Goal: Transaction & Acquisition: Purchase product/service

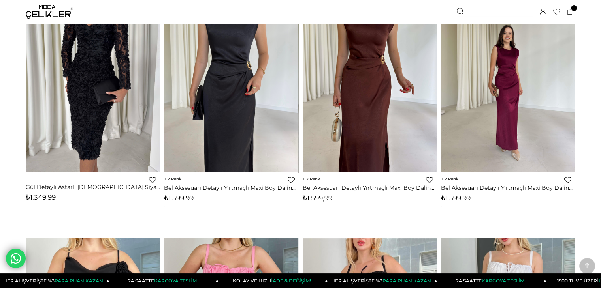
scroll to position [118, 0]
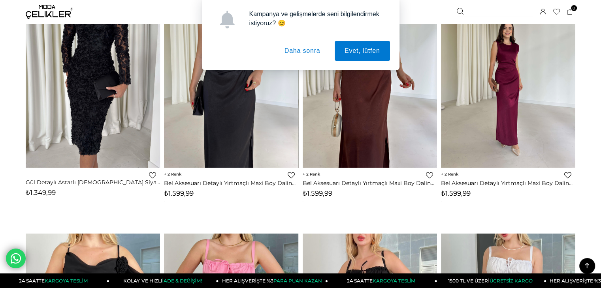
click at [324, 51] on button "Daha sonra" at bounding box center [302, 51] width 56 height 20
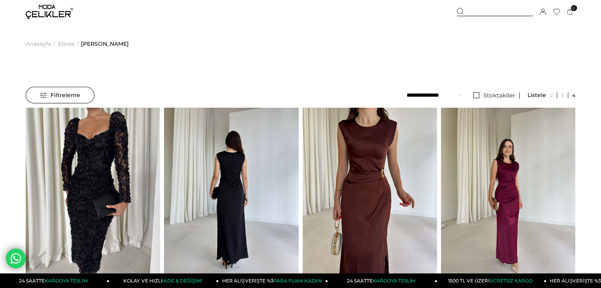
scroll to position [0, 0]
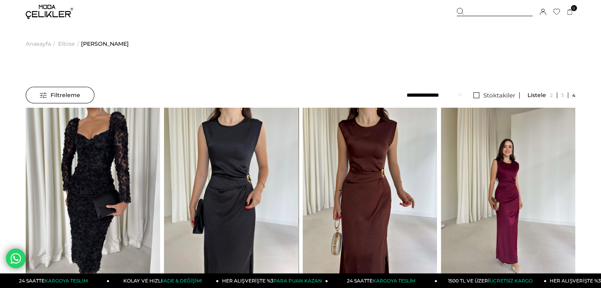
click at [52, 92] on span "Filtreleme" at bounding box center [60, 95] width 40 height 16
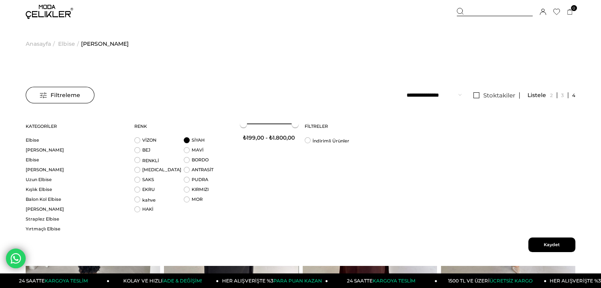
click at [190, 142] on li "SİYAH" at bounding box center [208, 142] width 49 height 10
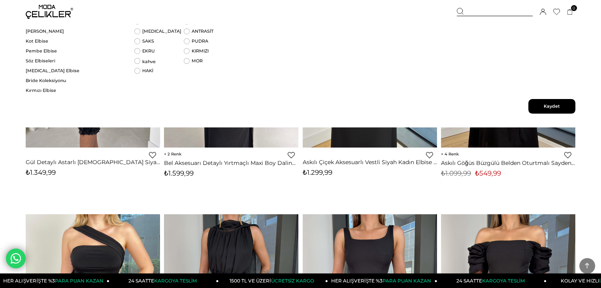
scroll to position [158, 0]
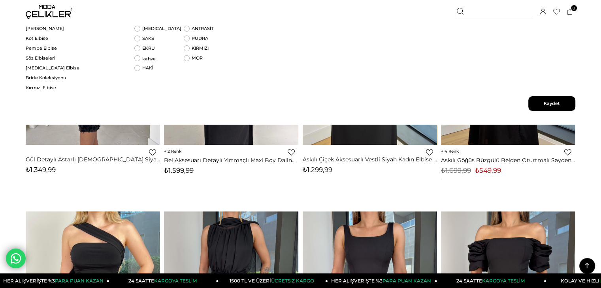
click at [553, 101] on span "Kaydet" at bounding box center [551, 103] width 47 height 15
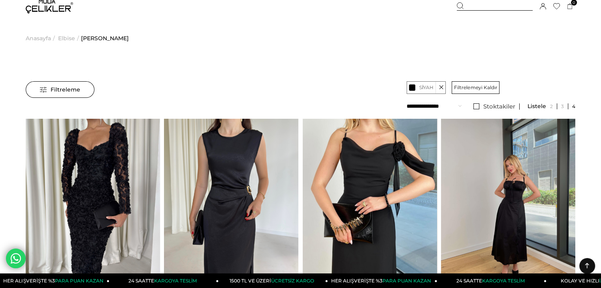
scroll to position [0, 0]
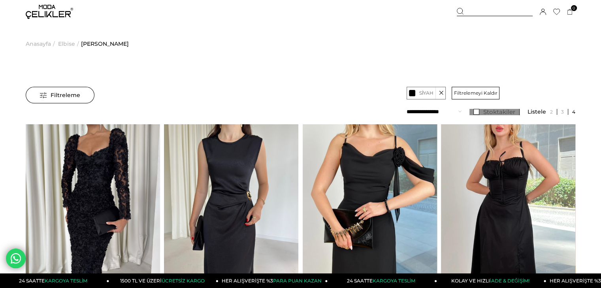
click at [481, 114] on link "Stoktakiler" at bounding box center [494, 112] width 50 height 6
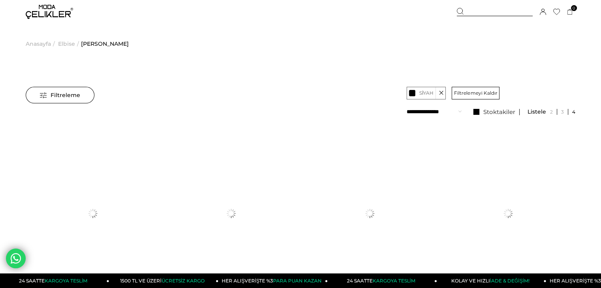
click at [58, 97] on span "Filtreleme" at bounding box center [60, 95] width 40 height 16
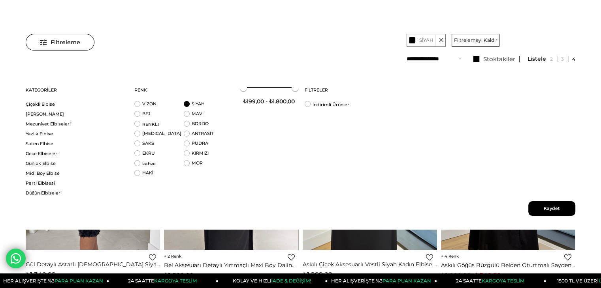
scroll to position [39, 0]
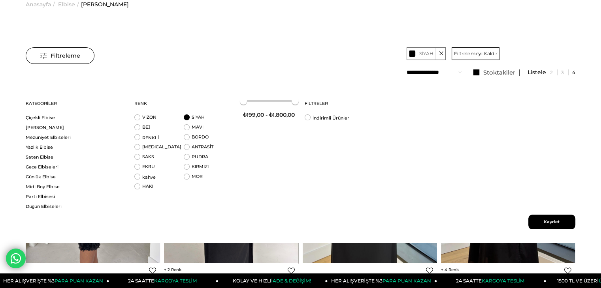
click at [556, 221] on span "Kaydet" at bounding box center [551, 222] width 47 height 15
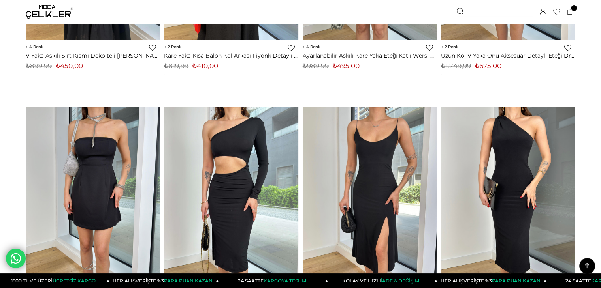
scroll to position [4185, 0]
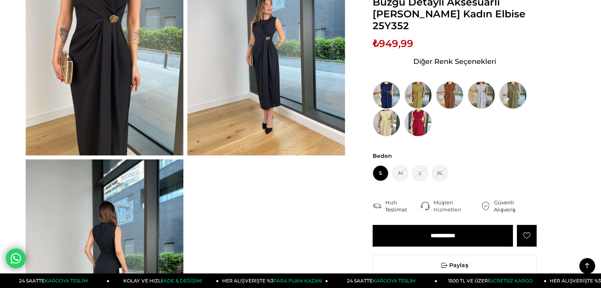
scroll to position [237, 0]
